Goal: Use online tool/utility: Utilize a website feature to perform a specific function

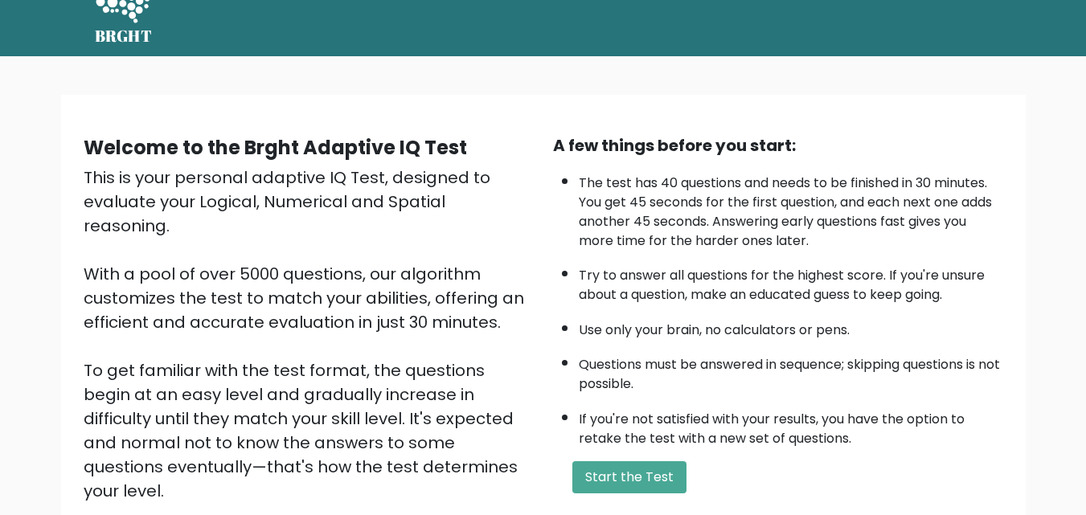
scroll to position [64, 0]
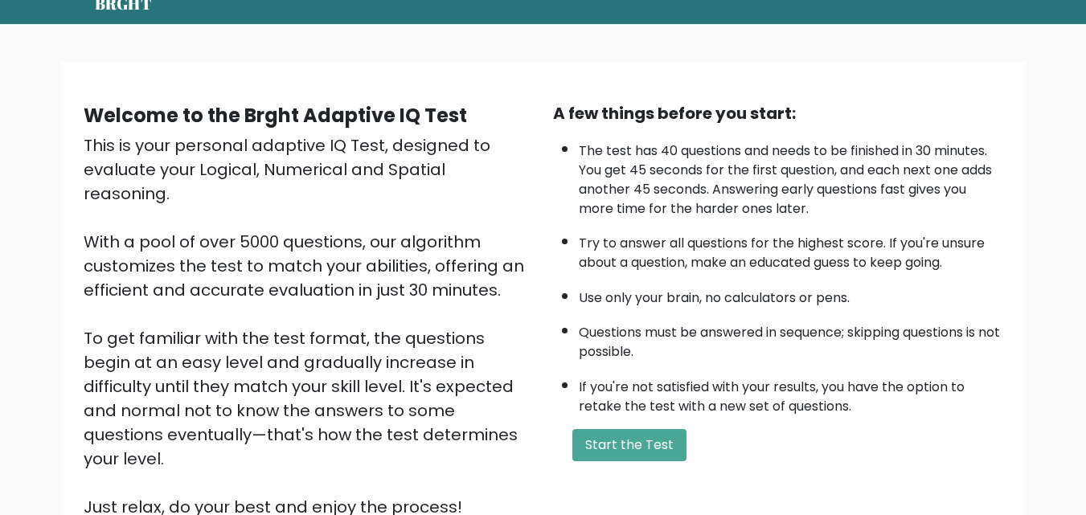
click at [590, 465] on div "A few things before you start: The test has 40 questions and needs to be finish…" at bounding box center [779, 310] width 470 height 418
click at [615, 450] on button "Start the Test" at bounding box center [629, 445] width 114 height 32
click at [623, 447] on button "Start the Test" at bounding box center [629, 445] width 114 height 32
click at [690, 448] on form "Start the Test" at bounding box center [778, 445] width 450 height 32
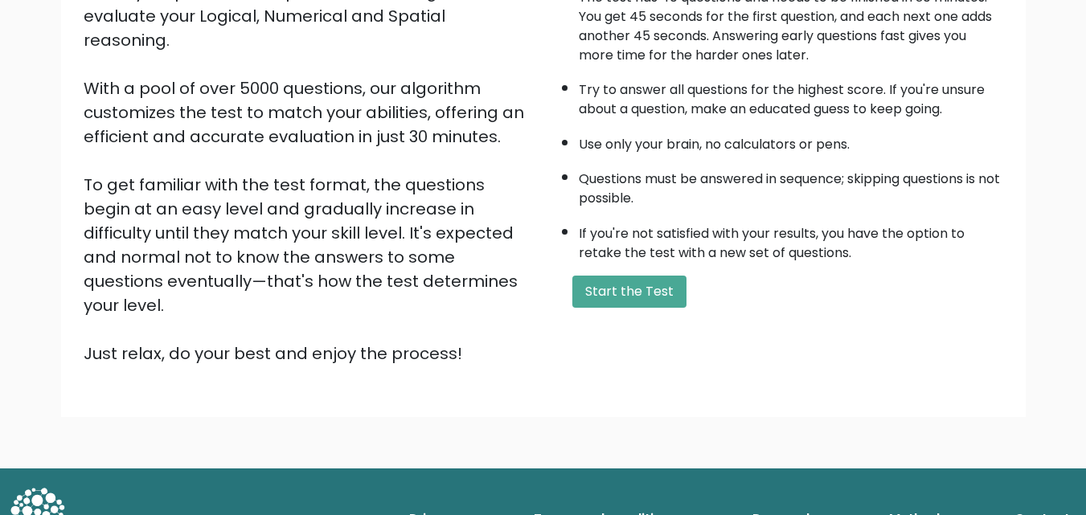
scroll to position [221, 0]
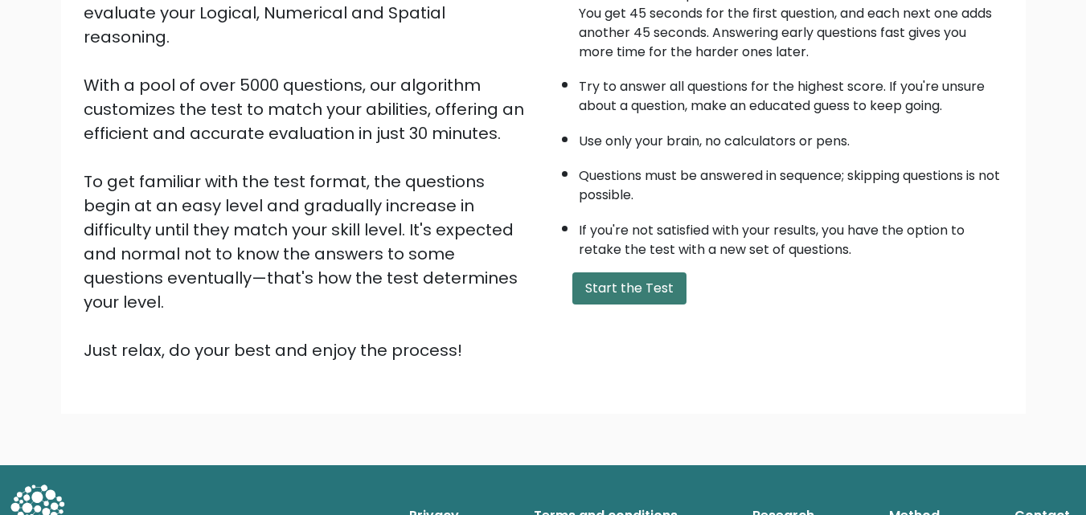
click at [626, 273] on button "Start the Test" at bounding box center [629, 289] width 114 height 32
click at [629, 286] on button "Start the Test" at bounding box center [629, 289] width 114 height 32
